Goal: Go to known website: Go to known website

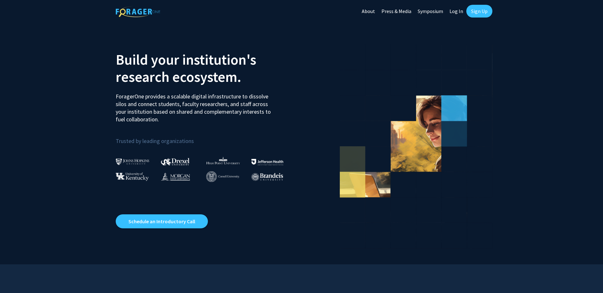
click at [456, 13] on link "Log In" at bounding box center [456, 11] width 20 height 22
select select
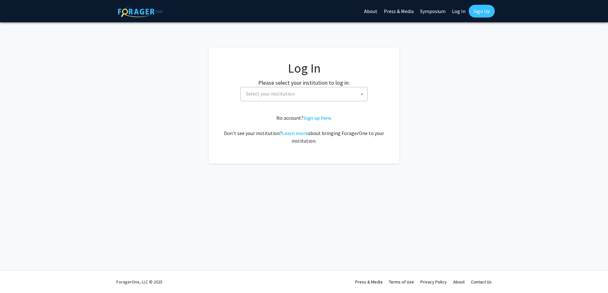
click at [249, 99] on span "Select your institution" at bounding box center [305, 93] width 124 height 13
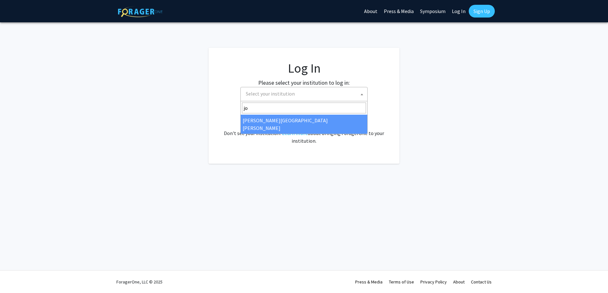
type input "jo"
select select "1"
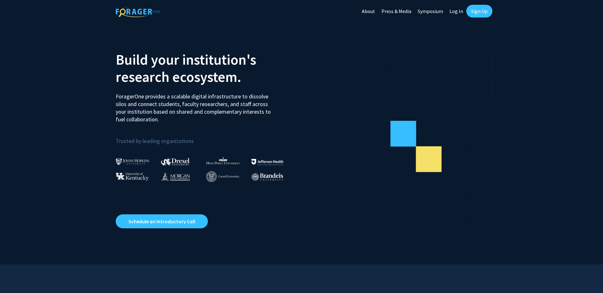
click at [454, 11] on link "Log In" at bounding box center [456, 11] width 20 height 22
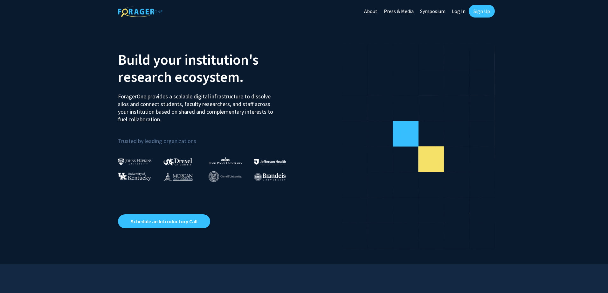
select select
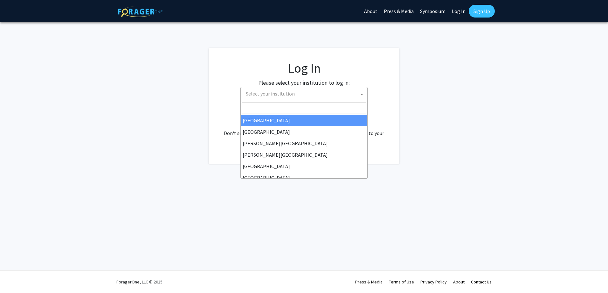
click at [278, 92] on span "Select your institution" at bounding box center [270, 93] width 49 height 6
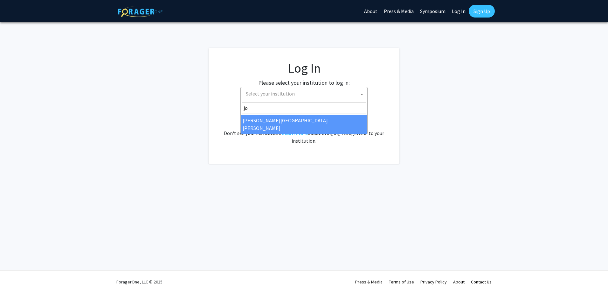
type input "jo"
drag, startPoint x: 248, startPoint y: 118, endPoint x: 241, endPoint y: 107, distance: 12.3
click at [245, 111] on span "[PERSON_NAME][GEOGRAPHIC_DATA]" at bounding box center [303, 117] width 127 height 33
select select "1"
